Goal: Transaction & Acquisition: Purchase product/service

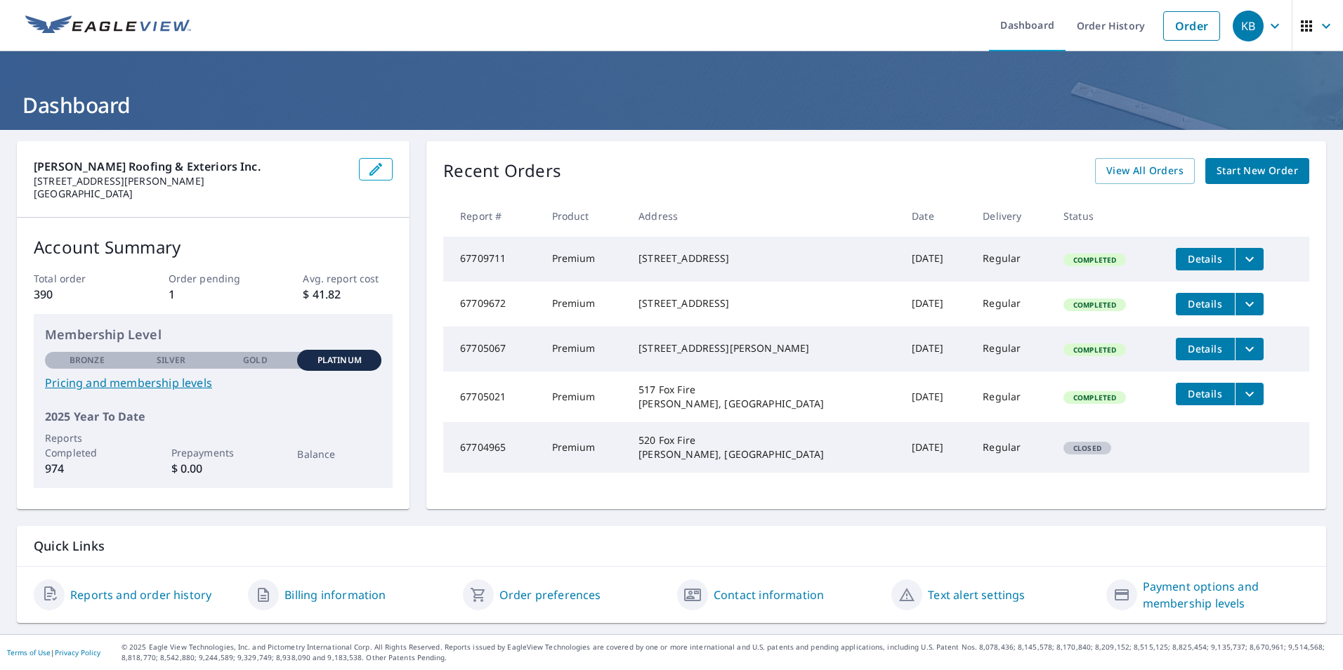
click at [1230, 164] on span "Start New Order" at bounding box center [1257, 171] width 81 height 18
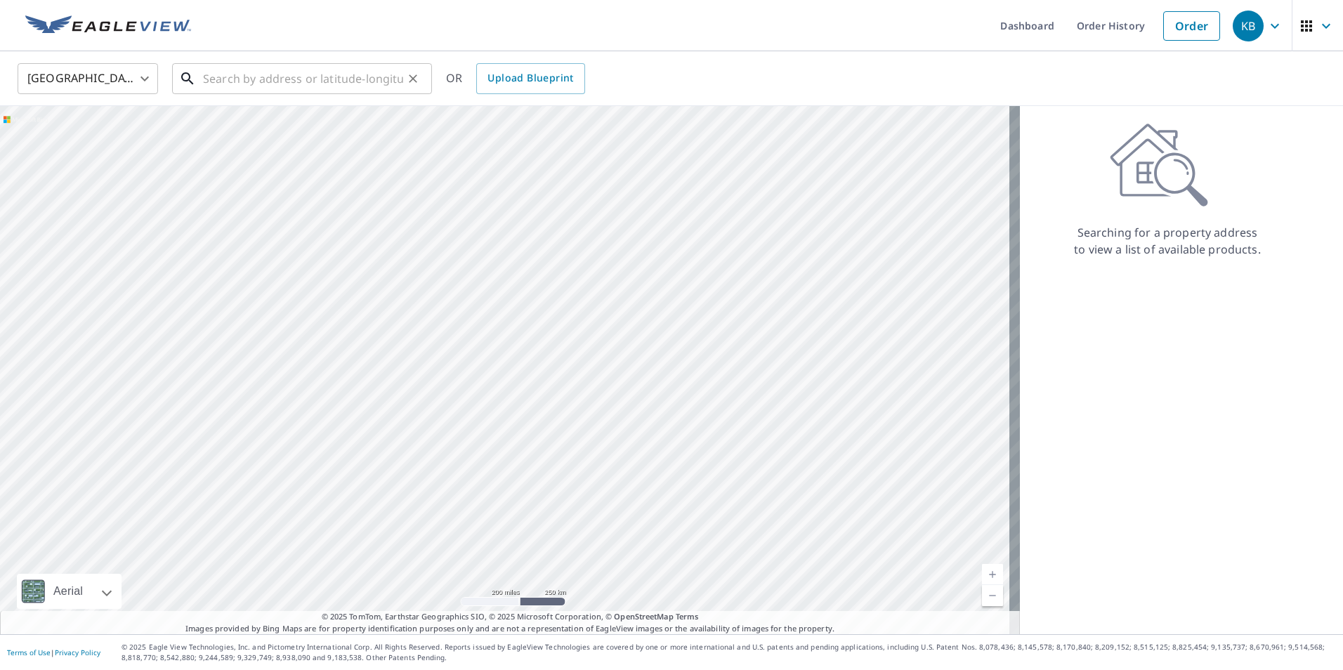
click at [209, 82] on input "text" at bounding box center [303, 78] width 200 height 39
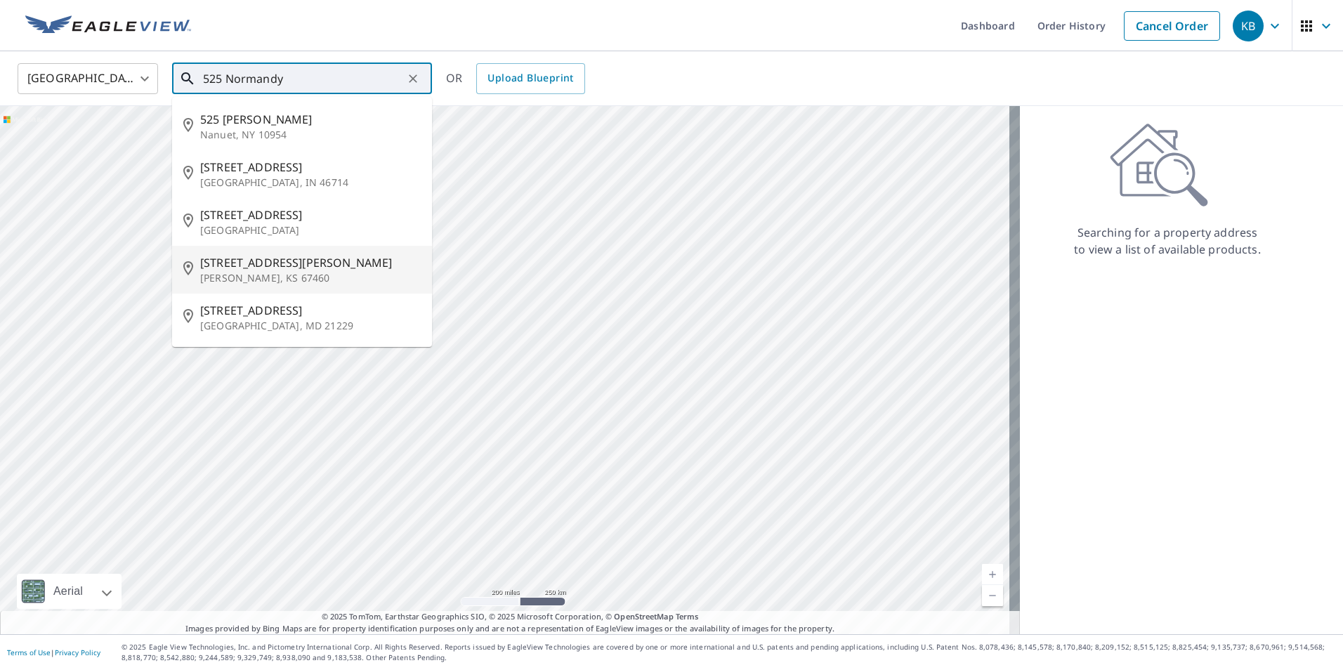
click at [231, 263] on span "[STREET_ADDRESS][PERSON_NAME]" at bounding box center [310, 262] width 221 height 17
type input "[STREET_ADDRESS][PERSON_NAME]"
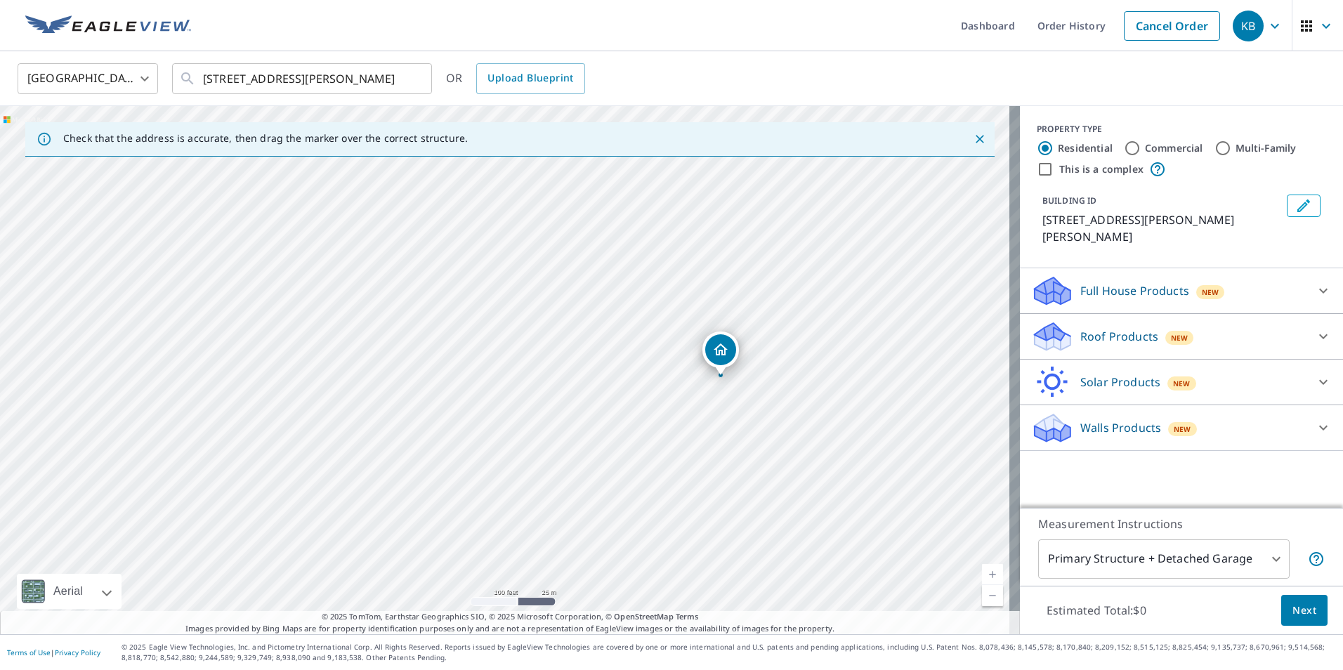
click at [1080, 328] on p "Roof Products" at bounding box center [1119, 336] width 78 height 17
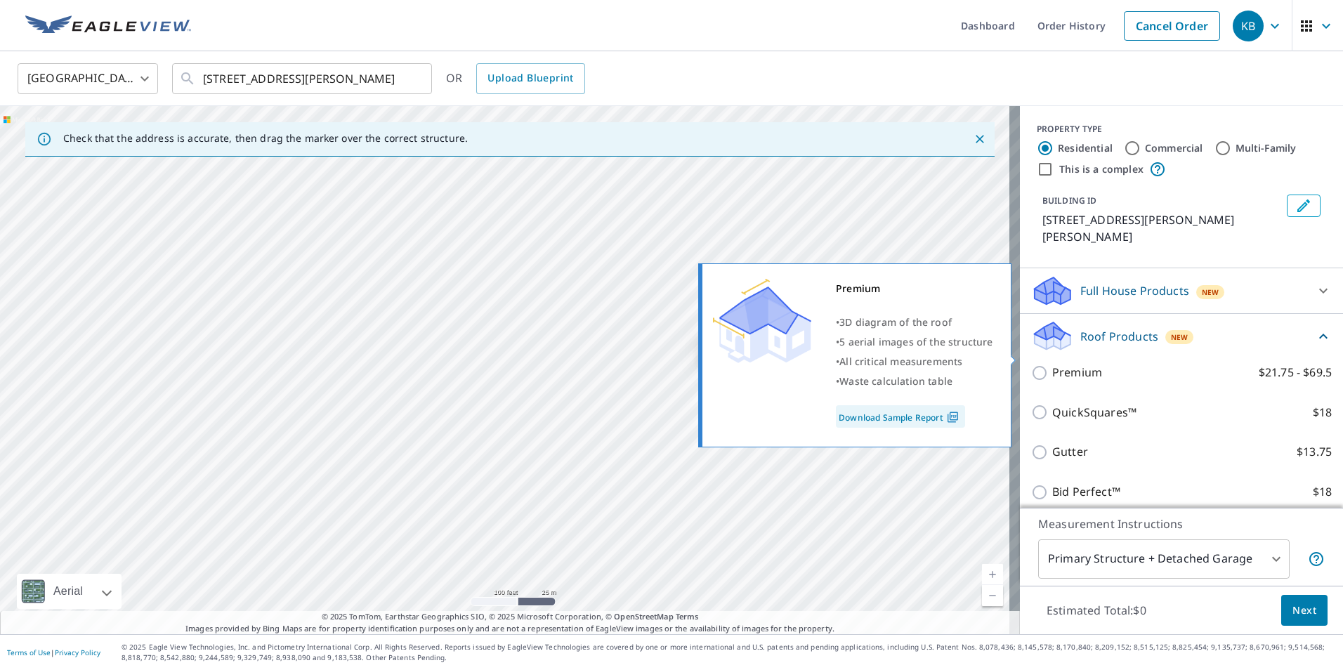
click at [1031, 365] on input "Premium $21.75 - $69.5" at bounding box center [1041, 373] width 21 height 17
checkbox input "true"
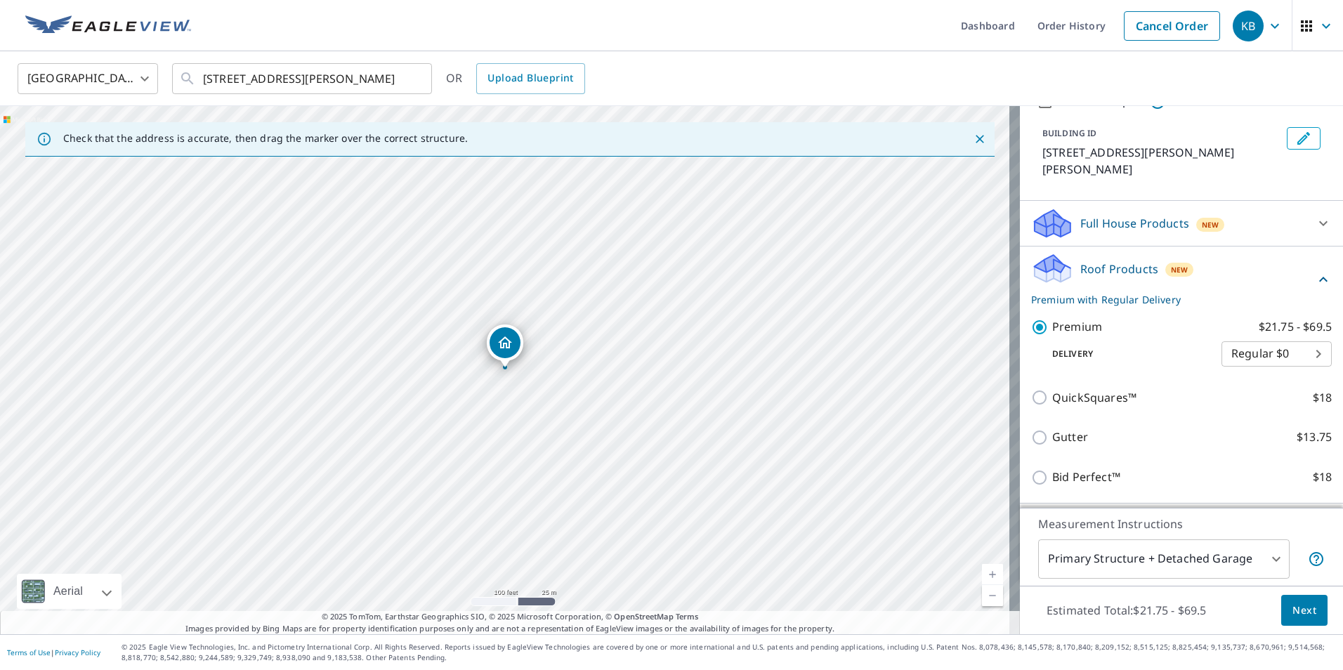
scroll to position [138, 0]
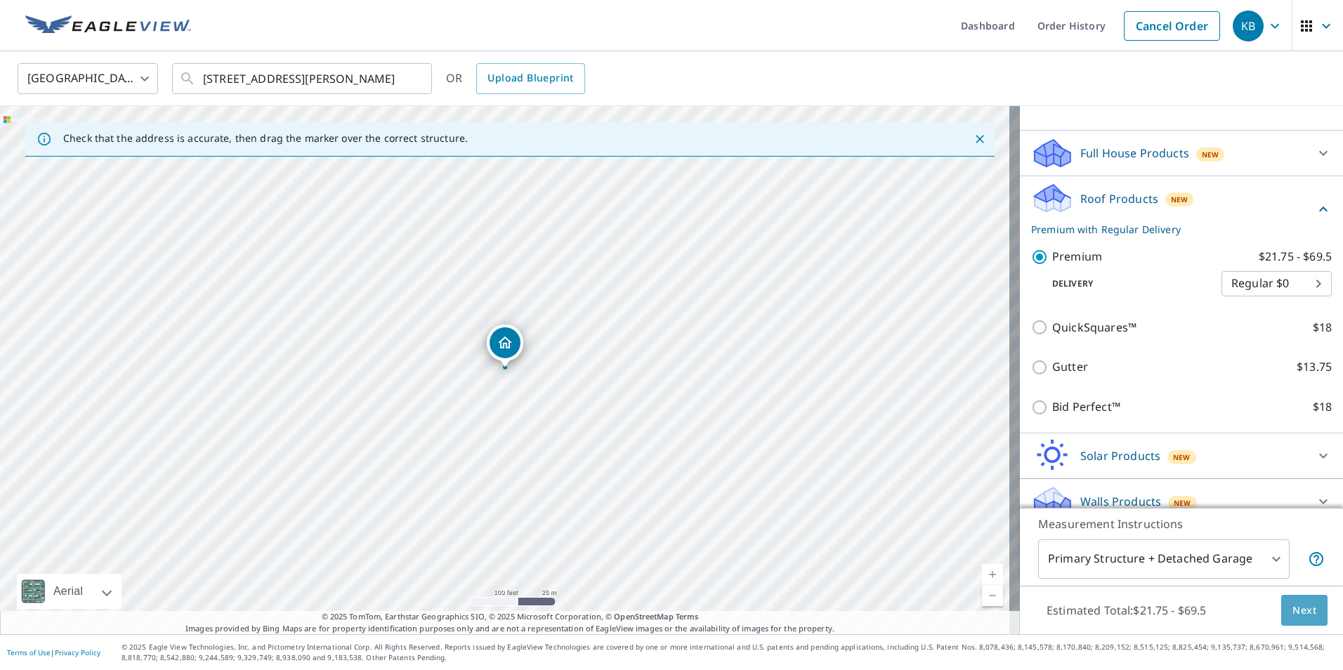
click at [1293, 606] on span "Next" at bounding box center [1305, 611] width 24 height 18
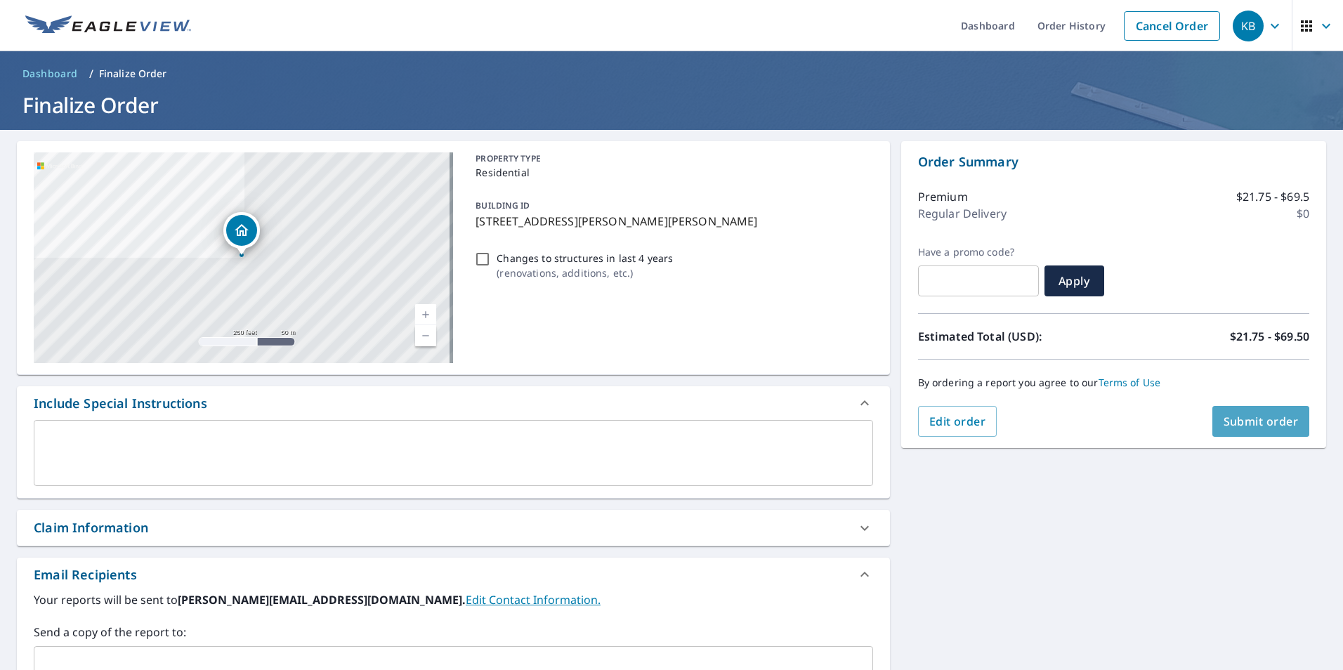
click at [1240, 419] on span "Submit order" at bounding box center [1261, 421] width 75 height 15
checkbox input "true"
